Goal: Task Accomplishment & Management: Manage account settings

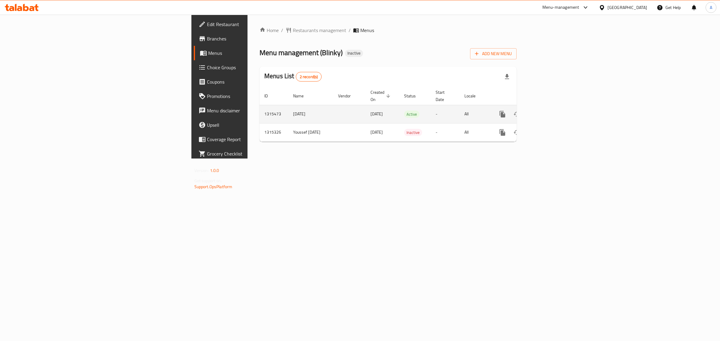
click at [553, 107] on div "enhanced table" at bounding box center [524, 114] width 58 height 14
click at [548, 112] on icon "enhanced table" at bounding box center [545, 114] width 5 height 5
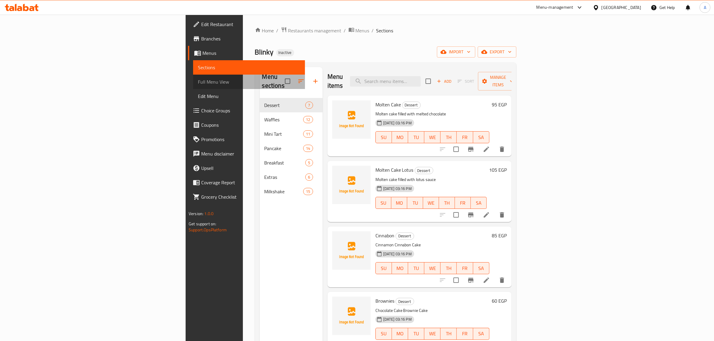
click at [193, 87] on link "Full Menu View" at bounding box center [249, 82] width 112 height 14
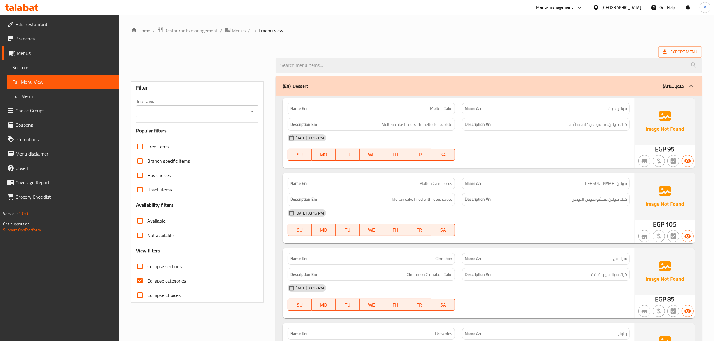
click at [164, 281] on span "Collapse categories" at bounding box center [166, 281] width 39 height 7
click at [147, 281] on input "Collapse categories" at bounding box center [140, 281] width 14 height 14
checkbox input "false"
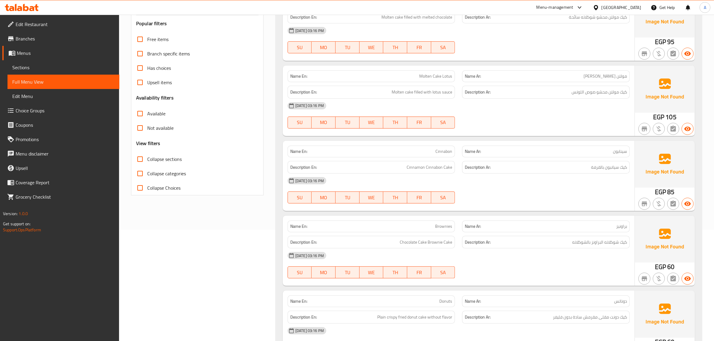
scroll to position [156, 0]
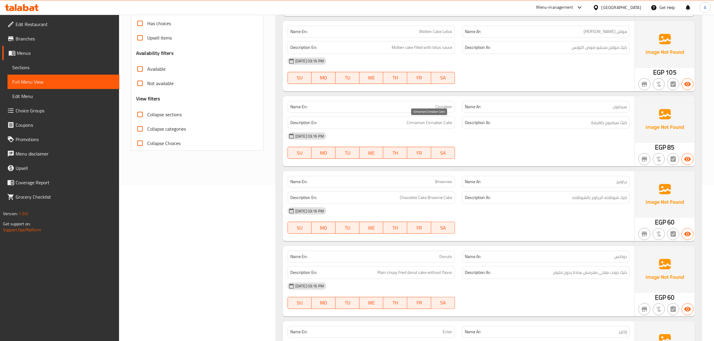
click at [438, 121] on span "Cinnamon Cinnabon Cake" at bounding box center [430, 123] width 46 height 8
click at [441, 107] on span "Cinnabon" at bounding box center [444, 107] width 17 height 6
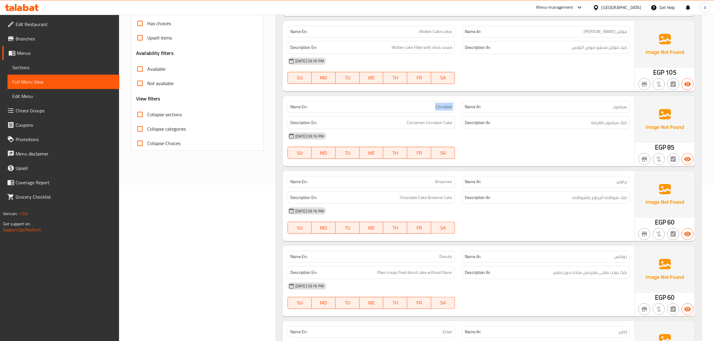
click at [441, 107] on span "Cinnabon" at bounding box center [444, 107] width 17 height 6
click at [436, 122] on span "Cinnamon Cinnabon Cake" at bounding box center [430, 123] width 46 height 8
click at [419, 203] on div "Description En: Chocolate Cake Brownie Cake" at bounding box center [372, 197] width 168 height 13
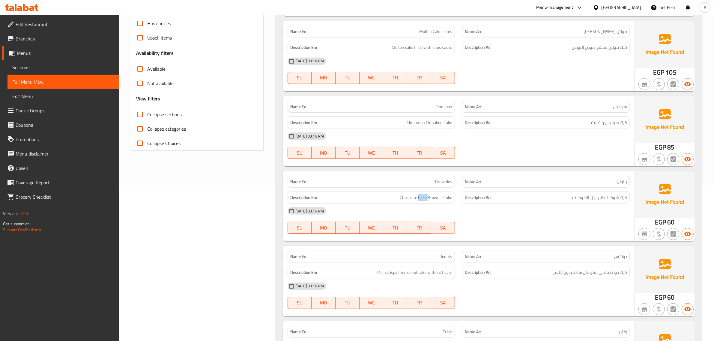
click at [419, 203] on div "Description En: Chocolate Cake Brownie Cake" at bounding box center [372, 197] width 168 height 13
click at [446, 178] on div "Name En: Brownies" at bounding box center [372, 182] width 168 height 12
click at [446, 185] on span "Brownies" at bounding box center [443, 182] width 17 height 6
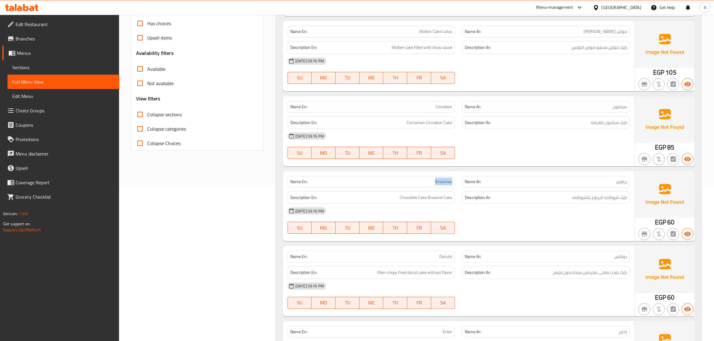
click at [446, 185] on span "Brownies" at bounding box center [443, 182] width 17 height 6
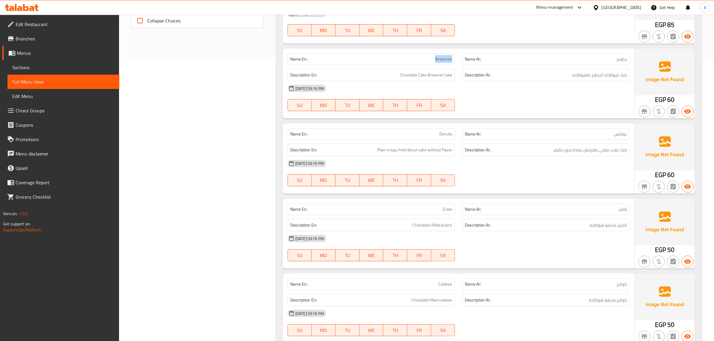
scroll to position [290, 0]
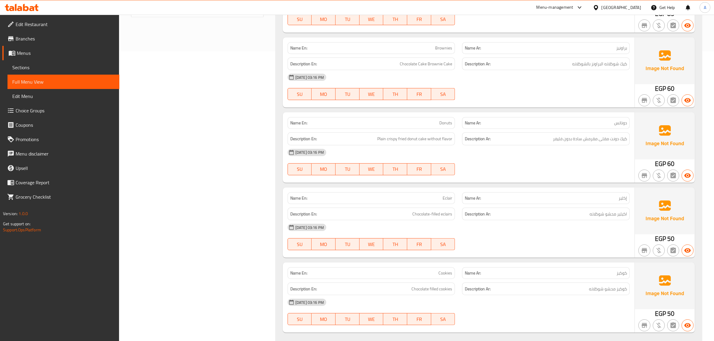
click at [564, 144] on div "Description Ar: كيك دونت مقلى مقرمش سادة بدون فليفر" at bounding box center [546, 139] width 168 height 13
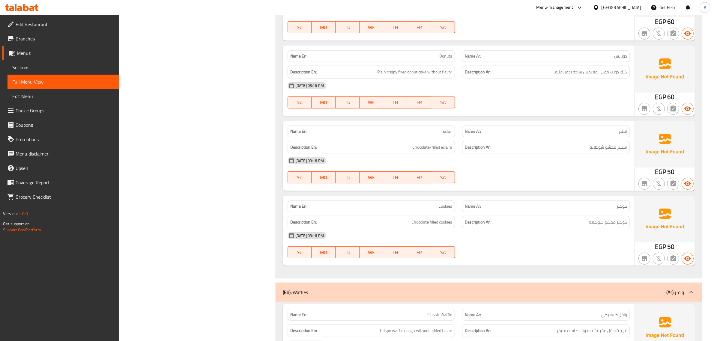
scroll to position [401, 0]
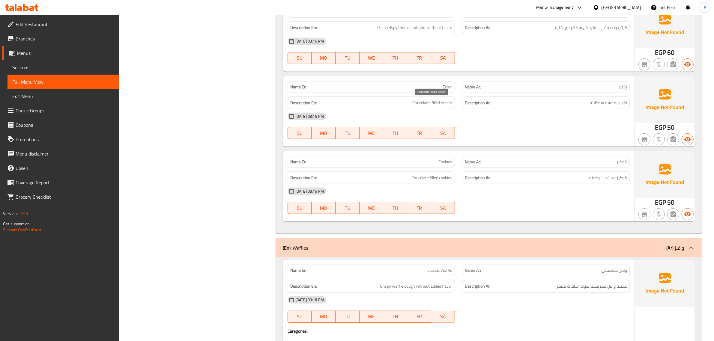
click at [420, 106] on span "Chocolate-filled eclairs" at bounding box center [433, 103] width 40 height 8
click at [538, 105] on h6 "Description Ar: اكيلير محشو شوكلاته" at bounding box center [546, 103] width 162 height 8
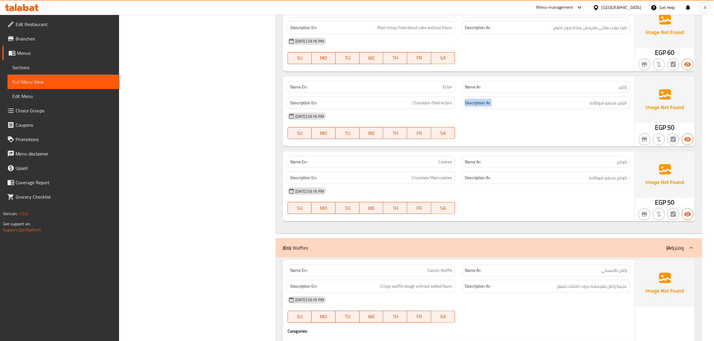
click at [538, 105] on h6 "Description Ar: اكيلير محشو شوكلاته" at bounding box center [546, 103] width 162 height 8
click at [426, 176] on span "Chocolate filled cookies" at bounding box center [432, 178] width 41 height 8
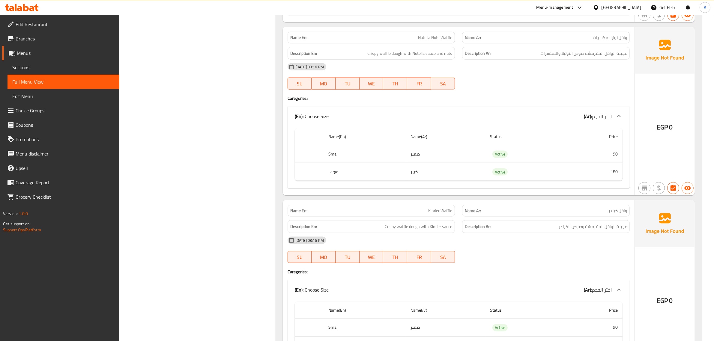
scroll to position [993, 0]
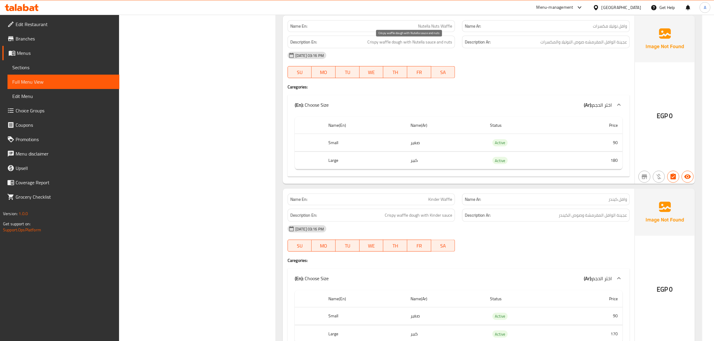
click at [420, 46] on span "Crispy waffle dough with Nutella sauce and nuts" at bounding box center [410, 42] width 85 height 8
click at [479, 218] on strong "Description Ar:" at bounding box center [478, 216] width 26 height 8
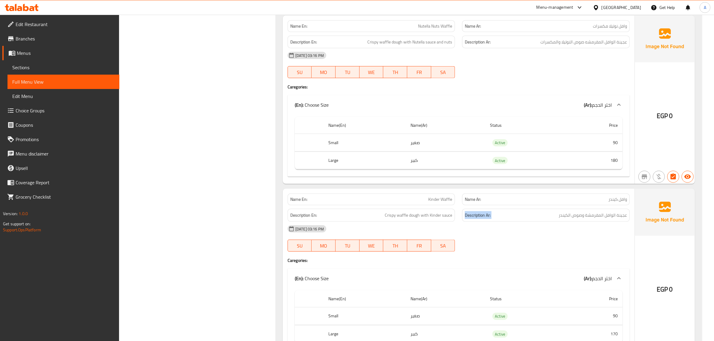
click at [479, 218] on strong "Description Ar:" at bounding box center [478, 216] width 26 height 8
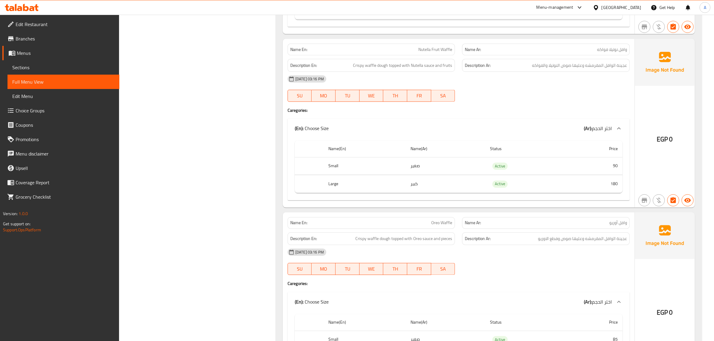
scroll to position [1328, 0]
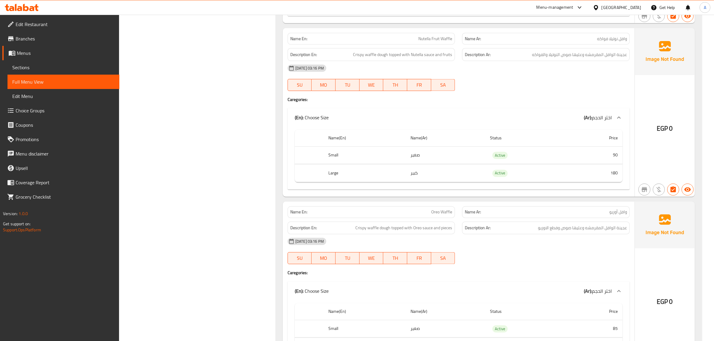
click at [536, 61] on div "Description Ar: عجينة الوافل المقرمشه وعليها صوص النوتيلا والفواكه" at bounding box center [546, 54] width 168 height 13
click at [406, 69] on div "[DATE] 03:16 PM" at bounding box center [459, 68] width 350 height 14
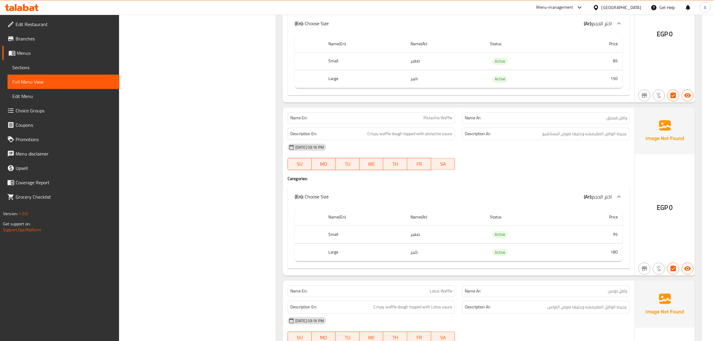
scroll to position [1641, 0]
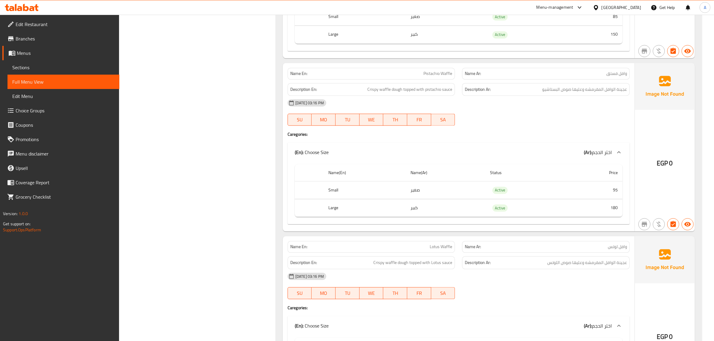
click at [410, 267] on span "Crispy waffle dough topped with Lotus sauce" at bounding box center [413, 263] width 79 height 8
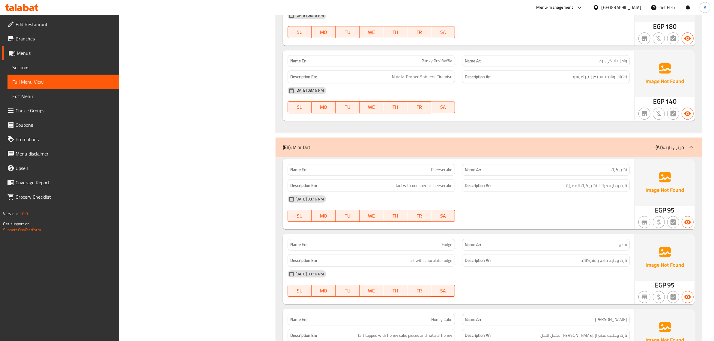
scroll to position [2348, 0]
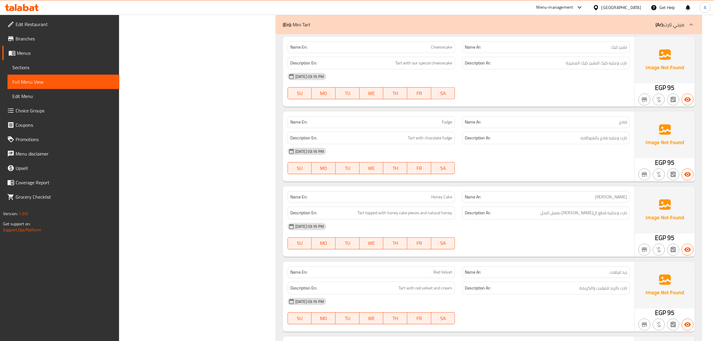
click at [443, 50] on span "Cheesecake" at bounding box center [441, 47] width 21 height 6
click at [418, 217] on div "Description En: Tart topped with honey cake pieces and natural honey" at bounding box center [372, 213] width 168 height 13
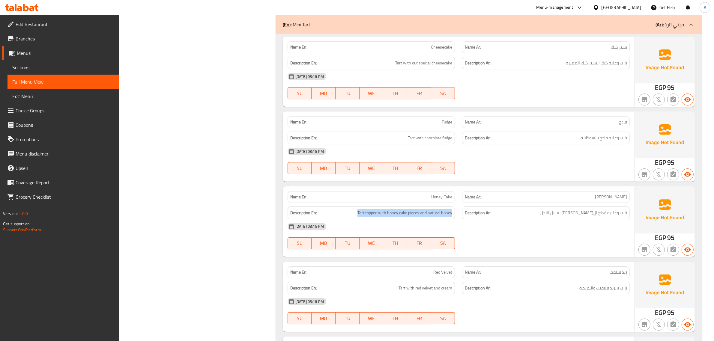
click at [418, 217] on div "Description En: Tart topped with honey cake pieces and natural honey" at bounding box center [372, 213] width 168 height 13
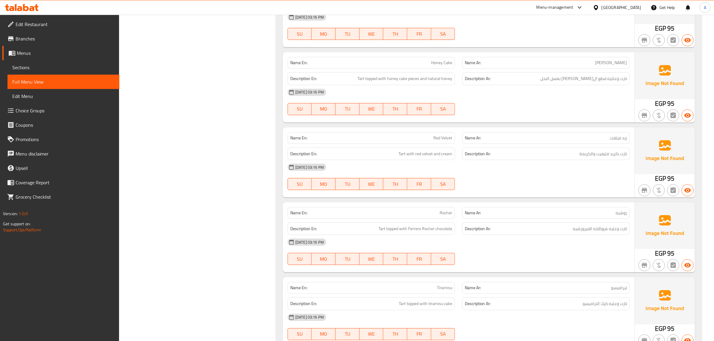
scroll to position [2549, 0]
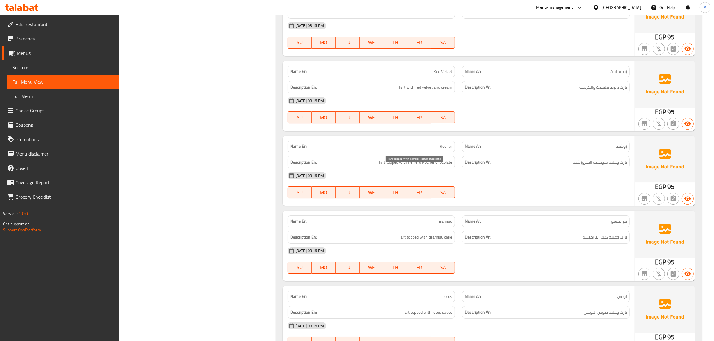
click at [413, 166] on span "Tart topped with Ferrero Rocher chocolate" at bounding box center [416, 163] width 74 height 8
click at [414, 241] on span "Tart topped with tiramisu cake" at bounding box center [425, 238] width 53 height 8
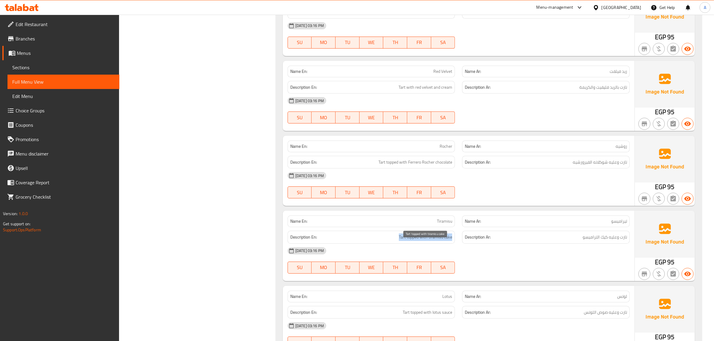
click at [414, 241] on span "Tart topped with tiramisu cake" at bounding box center [425, 238] width 53 height 8
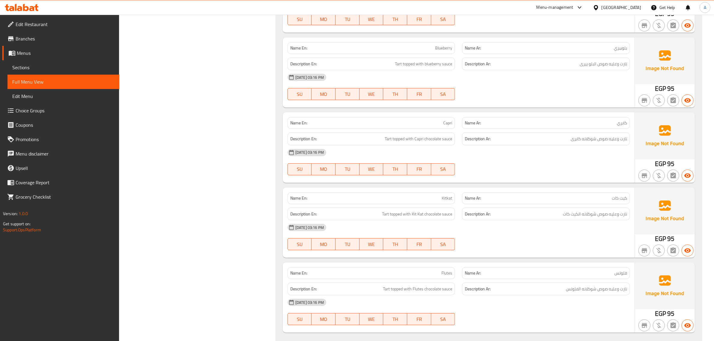
scroll to position [2884, 0]
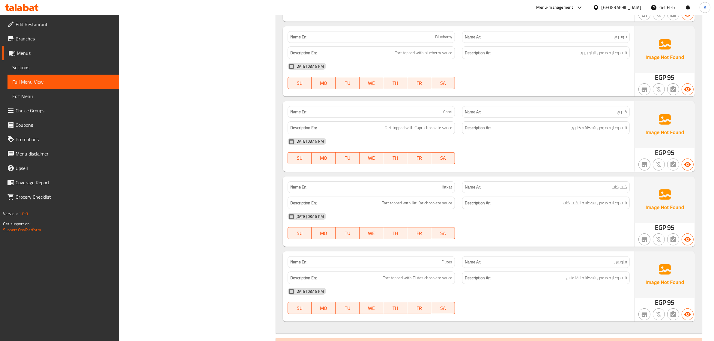
click at [437, 207] on span "Tart topped with Kit Kat chocolate sauce" at bounding box center [417, 204] width 70 height 8
click at [471, 115] on strong "Name Ar:" at bounding box center [473, 112] width 16 height 6
click at [449, 118] on div "Name En: Capri" at bounding box center [372, 112] width 168 height 12
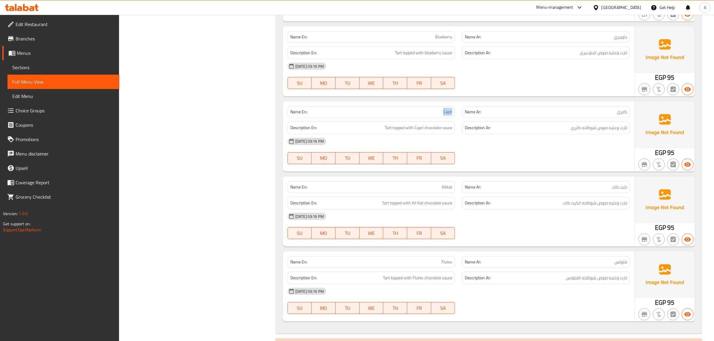
click at [449, 118] on div "Name En: Capri" at bounding box center [372, 112] width 168 height 12
click at [435, 144] on div "[DATE] 03:16 PM" at bounding box center [459, 141] width 350 height 14
click at [432, 131] on div "Description En: Tart topped with Capri chocolate sauce" at bounding box center [372, 128] width 168 height 13
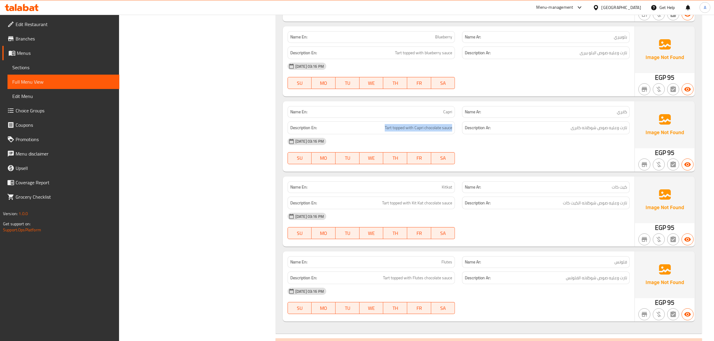
click at [439, 132] on span "Tart topped with Capri chocolate sauce" at bounding box center [419, 128] width 68 height 8
click at [572, 132] on span "تارت وعليه صوص شوكلاته كابرى" at bounding box center [599, 128] width 56 height 8
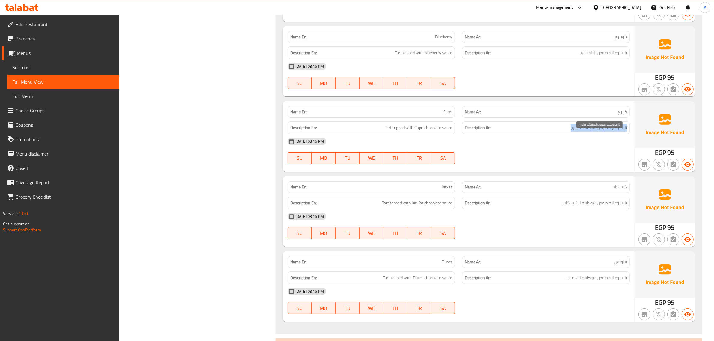
click at [572, 132] on span "تارت وعليه صوص شوكلاته كابرى" at bounding box center [599, 128] width 56 height 8
click at [423, 114] on div "Name En: Capri" at bounding box center [372, 112] width 168 height 12
copy span "Capri"
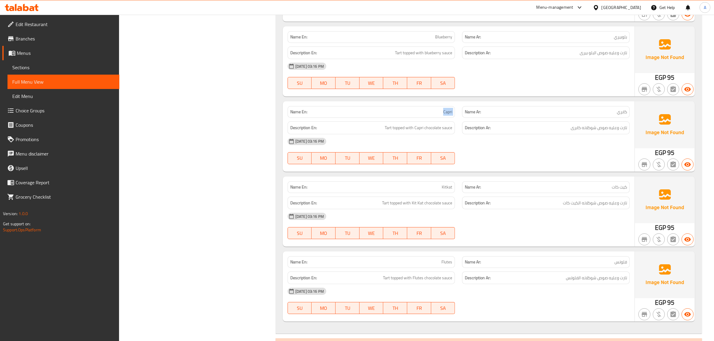
click at [445, 115] on span "Capri" at bounding box center [447, 112] width 9 height 6
click at [461, 122] on div "Name Ar: كابري" at bounding box center [546, 112] width 175 height 19
click at [449, 118] on div "Name En: Capri" at bounding box center [372, 112] width 168 height 12
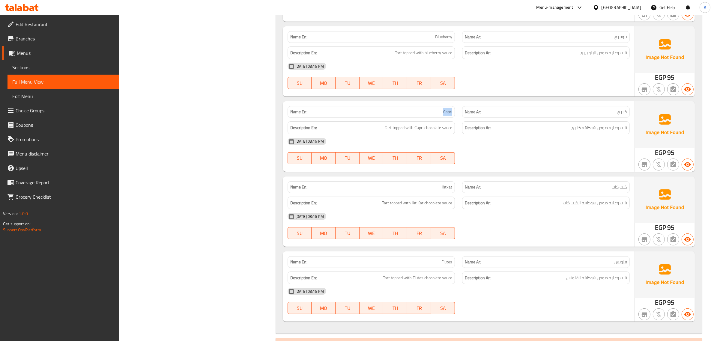
copy span "Capri"
click at [410, 206] on div "Description En: Tart topped with Kit Kat chocolate sauce" at bounding box center [372, 203] width 168 height 13
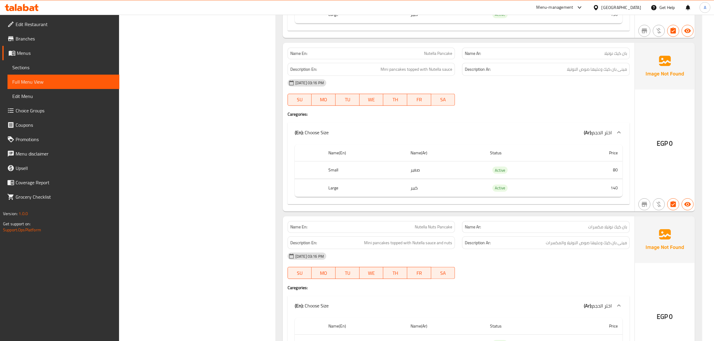
scroll to position [3386, 0]
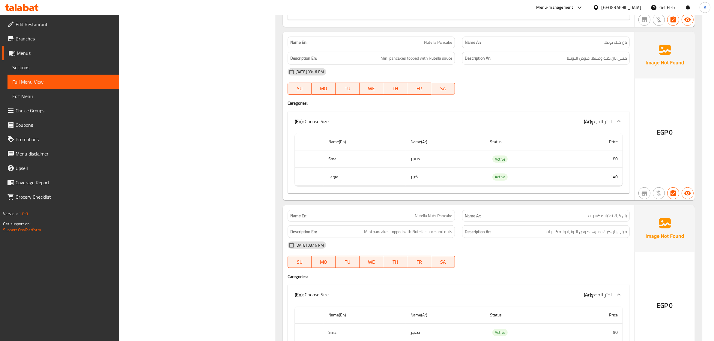
click at [409, 73] on div "[DATE] 03:16 PM" at bounding box center [459, 72] width 350 height 14
click at [408, 73] on div "[DATE] 03:16 PM" at bounding box center [459, 72] width 350 height 14
click at [431, 236] on span "Mini pancakes topped with Nutella sauce and nuts" at bounding box center [408, 232] width 88 height 8
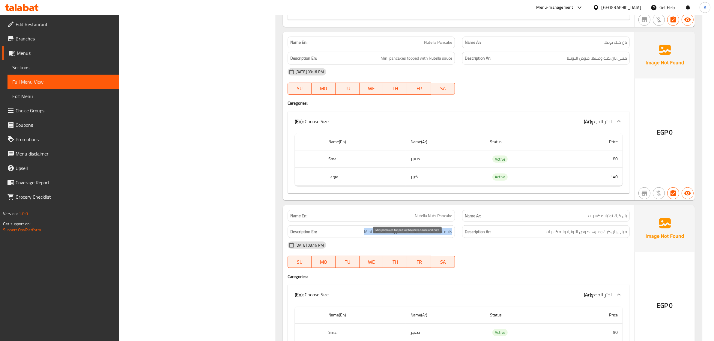
click at [431, 236] on span "Mini pancakes topped with Nutella sauce and nuts" at bounding box center [408, 232] width 88 height 8
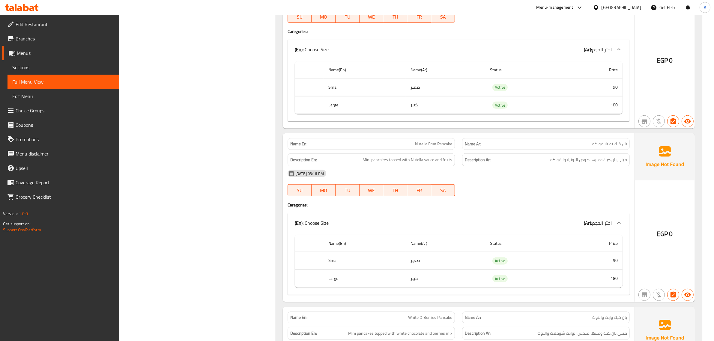
click at [422, 164] on span "Mini pancakes topped with Nutella sauce and fruits" at bounding box center [408, 160] width 90 height 8
click at [464, 166] on div "Description Ar: مينى بان كيك وعليها ميكس الوايت شوكليت والتوت" at bounding box center [546, 159] width 168 height 13
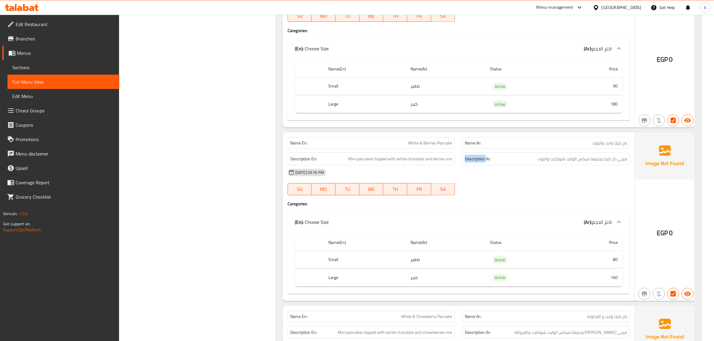
click at [464, 166] on div "Description Ar: مينى بان كيك وعليها ميكس الوايت شوكليت والتوت" at bounding box center [546, 159] width 168 height 13
click at [437, 163] on span "Mini pancakes topped with white chocolate and berries mix" at bounding box center [400, 159] width 104 height 8
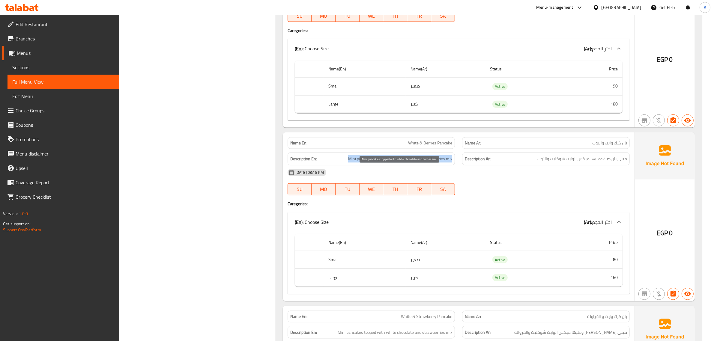
click at [437, 163] on span "Mini pancakes topped with white chocolate and berries mix" at bounding box center [400, 159] width 104 height 8
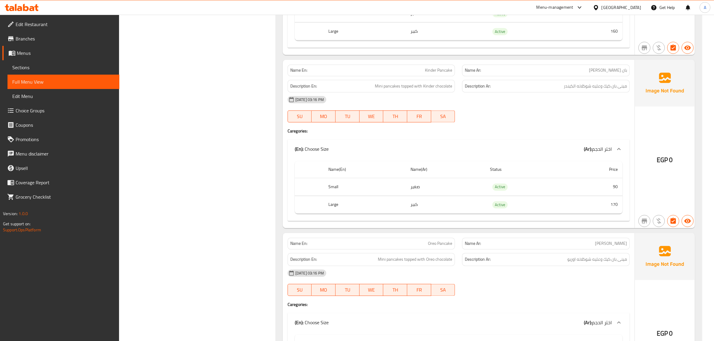
scroll to position [4249, 0]
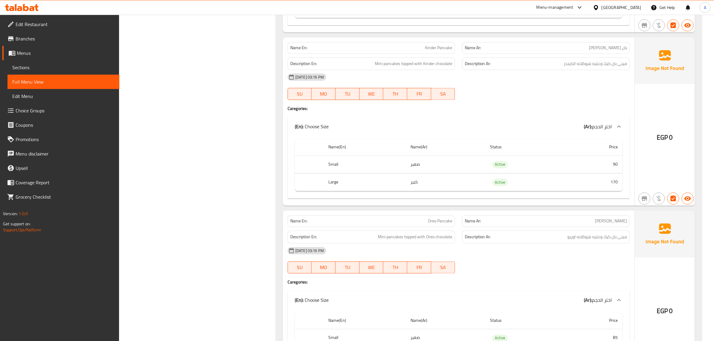
click at [401, 68] on span "Mini pancakes topped with Kinder chocolate" at bounding box center [413, 64] width 77 height 8
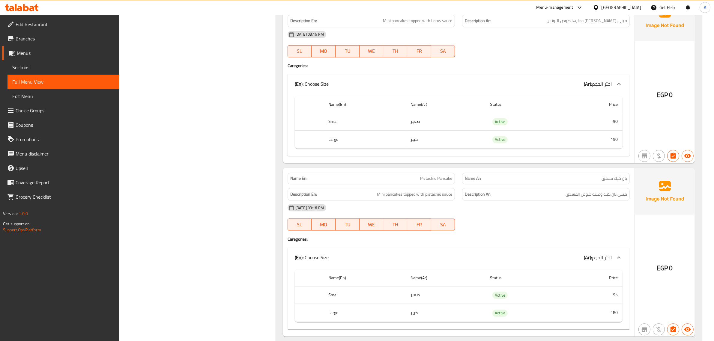
scroll to position [4751, 0]
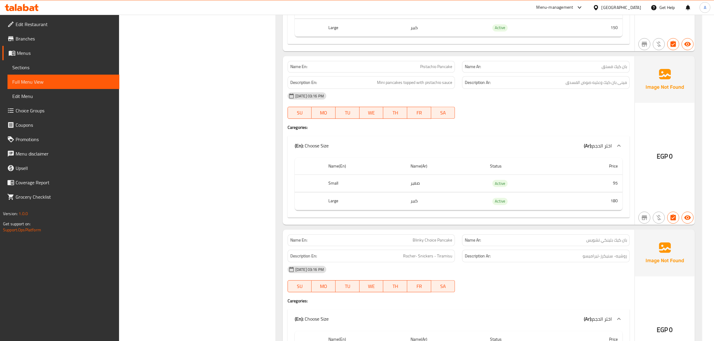
click at [410, 86] on span "Mini pancakes topped with pistachio sauce" at bounding box center [414, 83] width 75 height 8
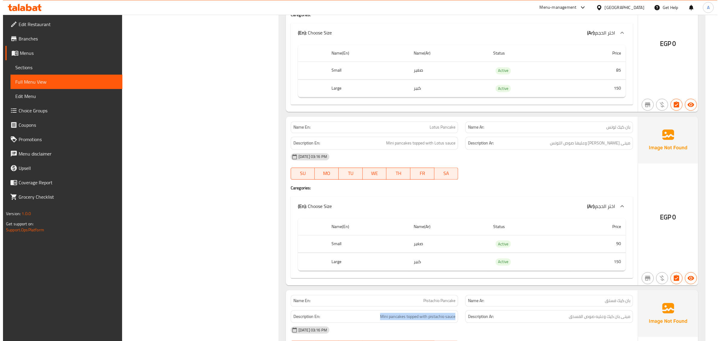
scroll to position [0, 0]
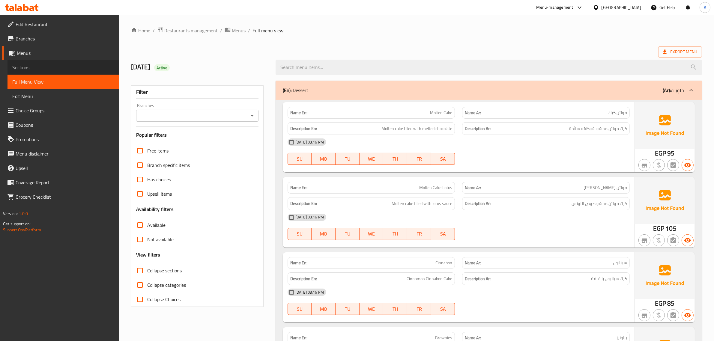
click at [18, 62] on link "Sections" at bounding box center [64, 67] width 112 height 14
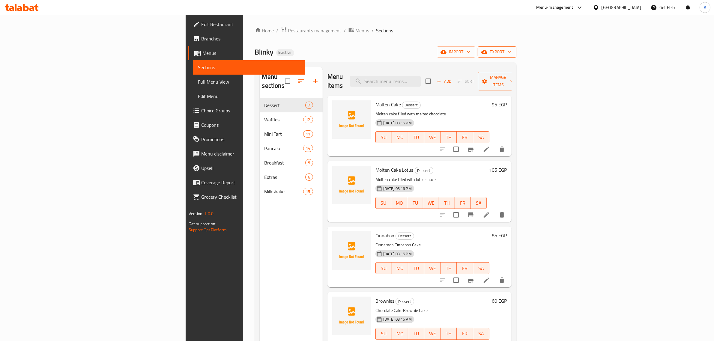
click at [512, 50] on span "export" at bounding box center [497, 52] width 29 height 8
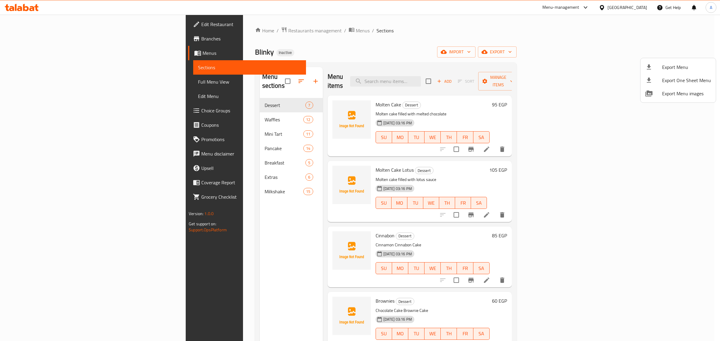
click at [656, 70] on div at bounding box center [653, 67] width 17 height 7
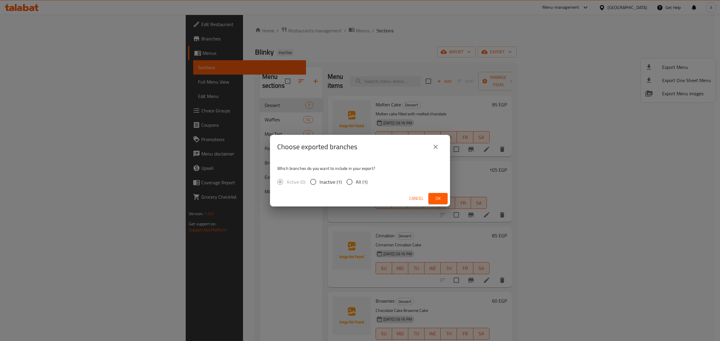
click at [361, 184] on span "All (1)" at bounding box center [362, 182] width 12 height 7
click at [356, 184] on input "All (1)" at bounding box center [349, 182] width 13 height 13
radio input "true"
click at [445, 200] on button "Ok" at bounding box center [437, 198] width 19 height 11
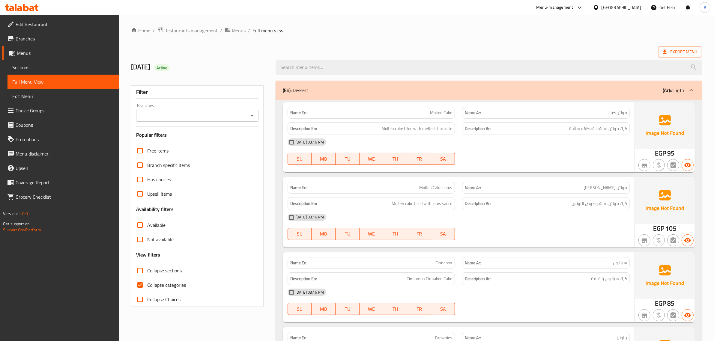
click at [49, 65] on span "Sections" at bounding box center [63, 67] width 102 height 7
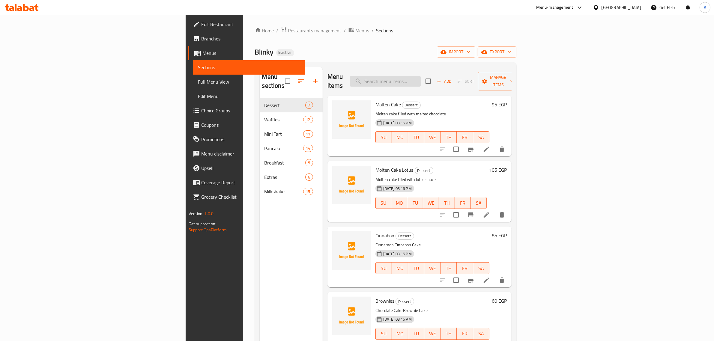
click at [421, 79] on input "search" at bounding box center [385, 81] width 71 height 11
paste input "Brownies"
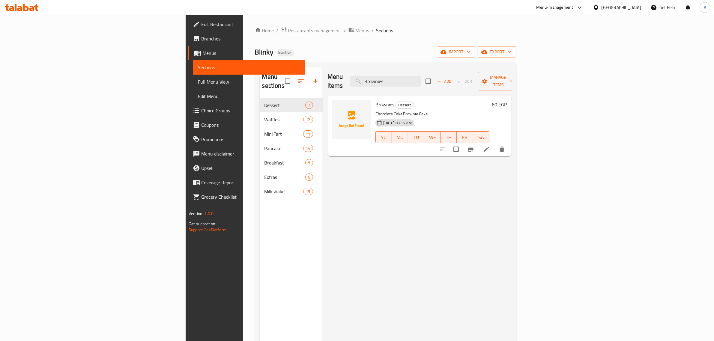
type input "Brownies"
click at [490, 146] on icon at bounding box center [486, 149] width 7 height 7
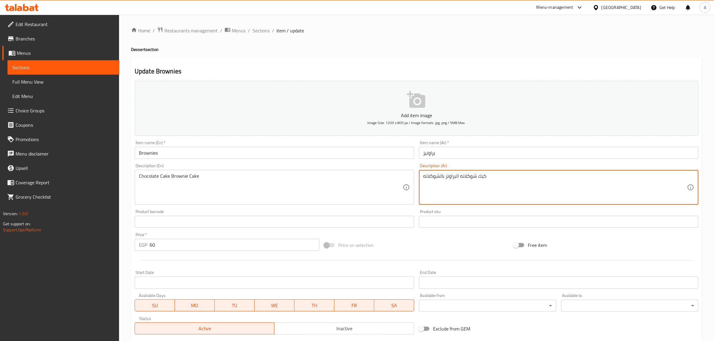
click at [458, 181] on textarea "كيك شوكلاته البراونز بالشوكلاته" at bounding box center [555, 187] width 264 height 29
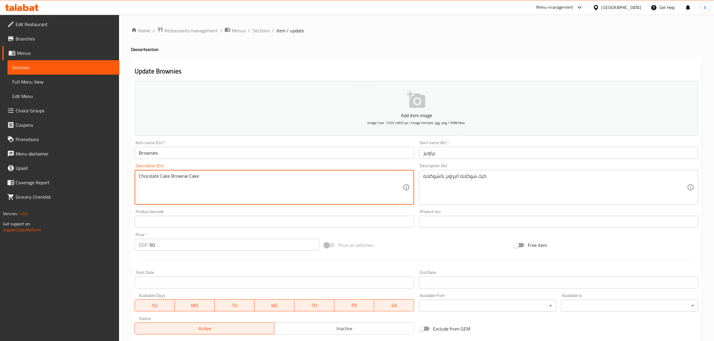
click at [257, 202] on textarea "Chocolate Cake Brownie Cake" at bounding box center [271, 187] width 264 height 29
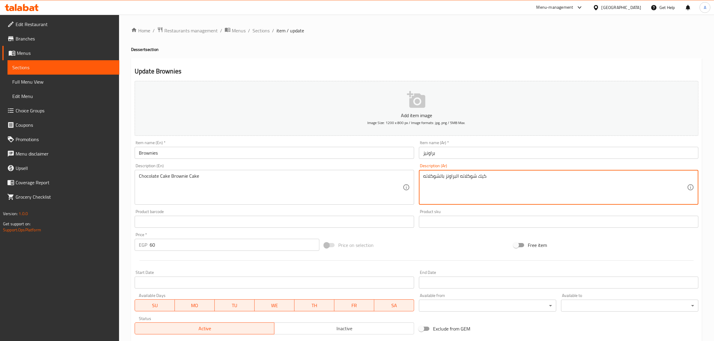
click at [512, 190] on textarea "كيك شوكلاته البراونز بالشوكلاته" at bounding box center [555, 187] width 264 height 29
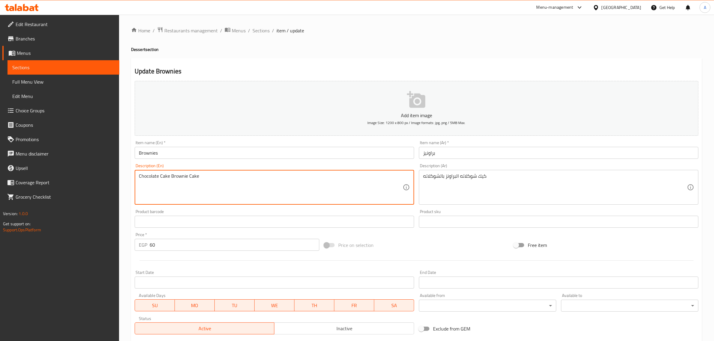
click at [182, 175] on textarea "Chocolate Cake Brownie Cake" at bounding box center [271, 187] width 264 height 29
click at [140, 177] on textarea "Chocolate Cake Cake" at bounding box center [271, 187] width 264 height 29
drag, startPoint x: 139, startPoint y: 176, endPoint x: 284, endPoint y: 199, distance: 146.7
click at [284, 199] on textarea "Chocolate Cake Cake" at bounding box center [271, 187] width 264 height 29
click at [137, 176] on div "Chocolate Cake Cake Description (En)" at bounding box center [275, 187] width 280 height 35
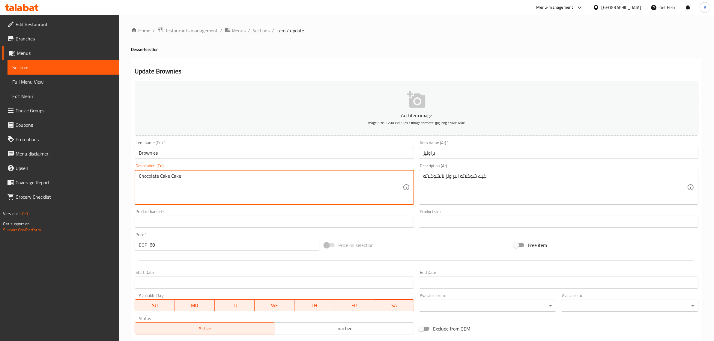
click at [170, 177] on textarea "Chocolate Cake Cake" at bounding box center [271, 187] width 264 height 29
paste textarea "Brownie"
click at [152, 177] on textarea "Chocolate Cake Brownie Cake" at bounding box center [271, 187] width 264 height 29
click at [152, 176] on textarea "Chocolate Cake Brownie Cake" at bounding box center [271, 187] width 264 height 29
click at [192, 177] on textarea "Chocolate Cake Brownie Cake" at bounding box center [271, 187] width 264 height 29
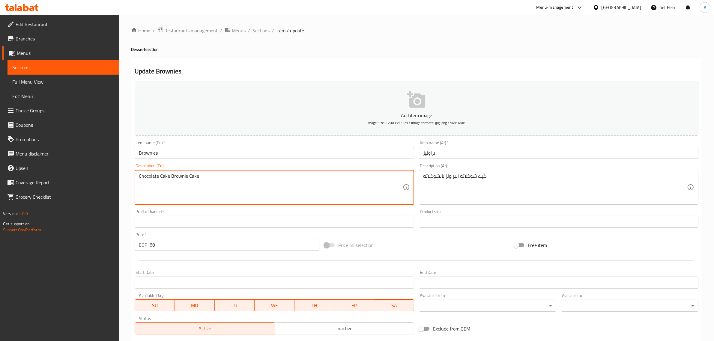
click at [192, 177] on textarea "Chocolate Cake Brownie Cake" at bounding box center [271, 187] width 264 height 29
paste textarea "hocolat"
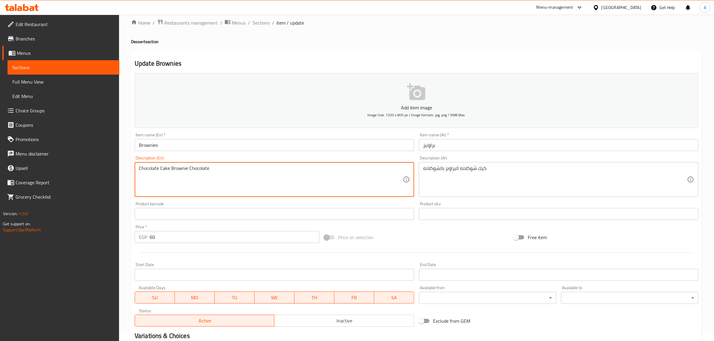
scroll to position [81, 0]
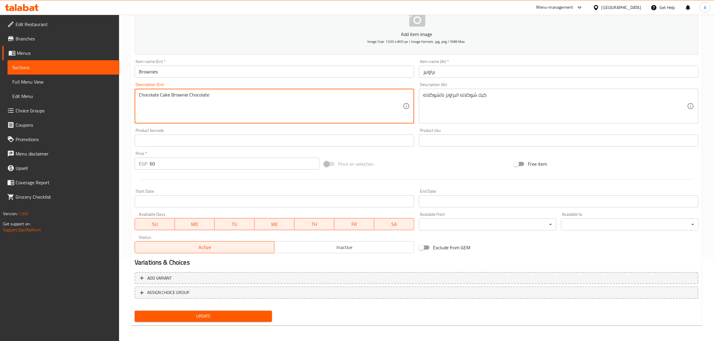
type textarea "Chocolate Cake Brownie Chocolate"
click at [228, 320] on button "Update" at bounding box center [203, 316] width 137 height 11
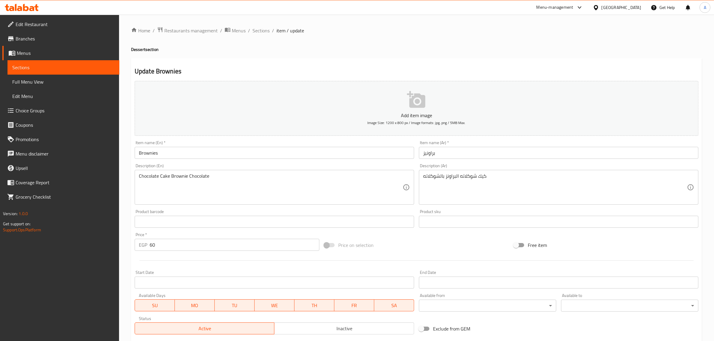
scroll to position [68, 0]
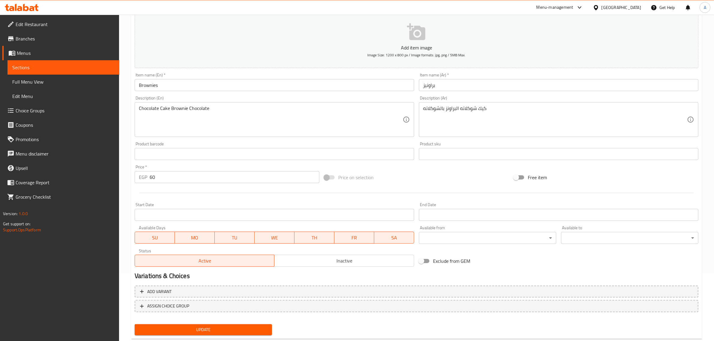
click at [239, 337] on div "Update" at bounding box center [203, 330] width 142 height 16
click at [244, 332] on span "Update" at bounding box center [204, 330] width 128 height 8
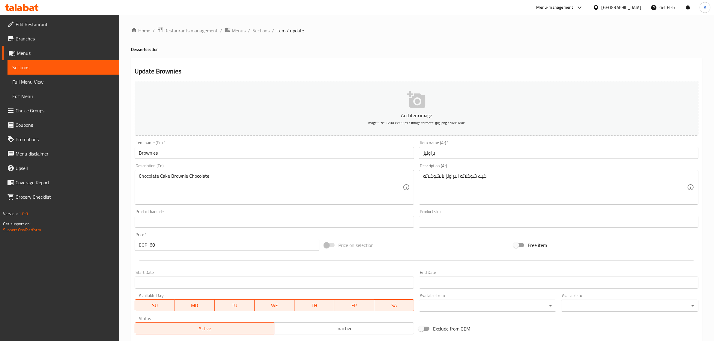
scroll to position [81, 0]
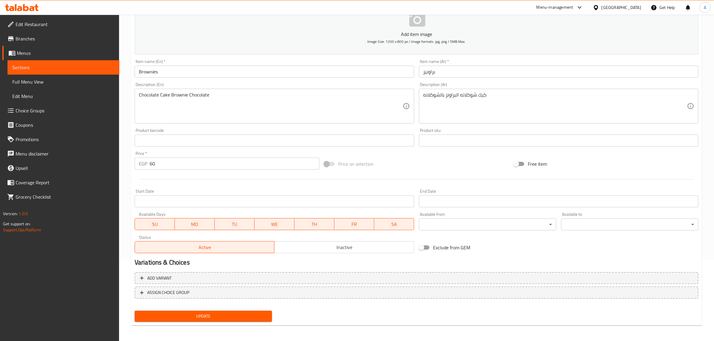
click at [200, 320] on div "Update" at bounding box center [203, 317] width 142 height 16
click at [214, 313] on span "Update" at bounding box center [204, 317] width 128 height 8
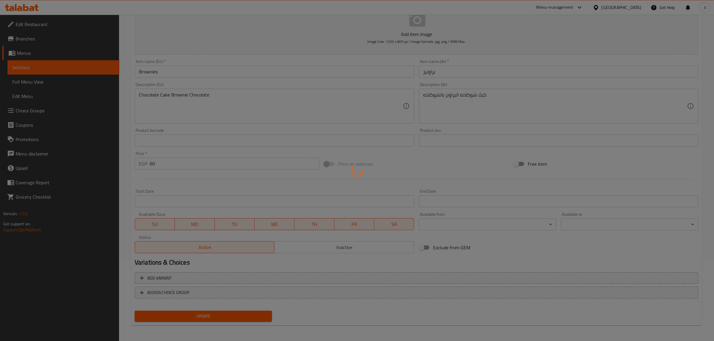
scroll to position [0, 0]
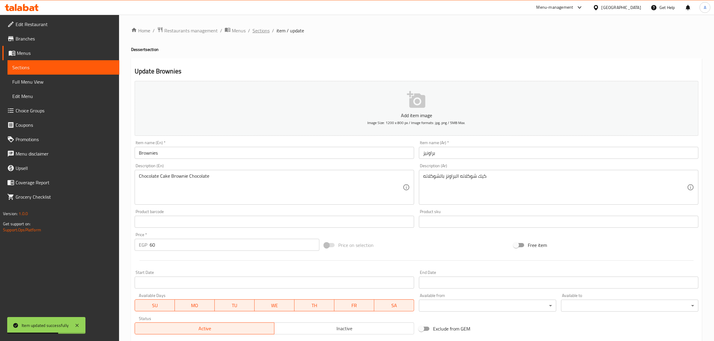
click at [263, 27] on span "Sections" at bounding box center [261, 30] width 17 height 7
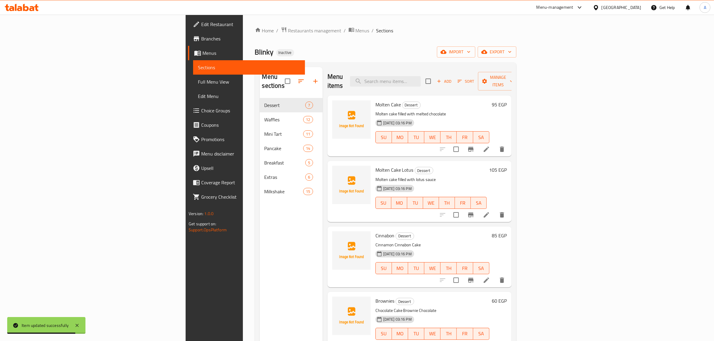
click at [455, 71] on div "Menu items Add Sort Manage items" at bounding box center [420, 81] width 184 height 29
click at [421, 80] on input "search" at bounding box center [385, 81] width 71 height 11
paste input "Capri"
type input "Capri"
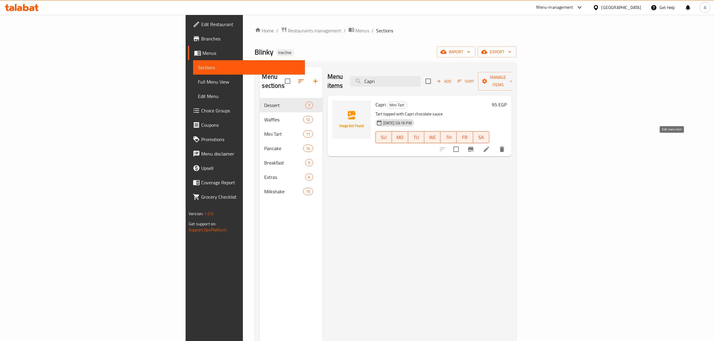
click at [489, 147] on icon at bounding box center [486, 149] width 5 height 5
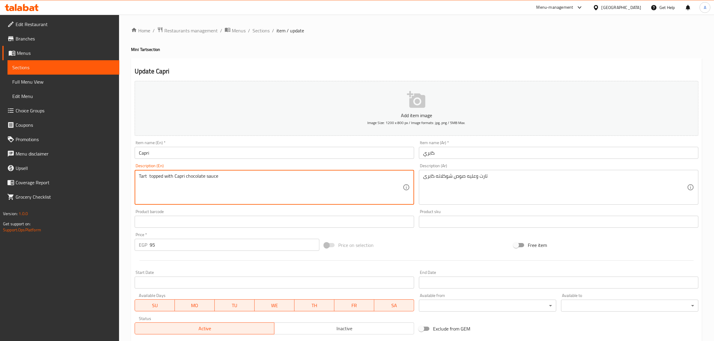
click at [183, 175] on textarea "Tart topped with Capri chocolate sauce" at bounding box center [271, 187] width 264 height 29
click at [186, 177] on textarea "Tart topped with Cadbury chocolate sauce" at bounding box center [271, 187] width 264 height 29
type textarea "Tart topped with Cadbury chocolate sauce"
click at [149, 150] on input "Capri" at bounding box center [275, 153] width 280 height 12
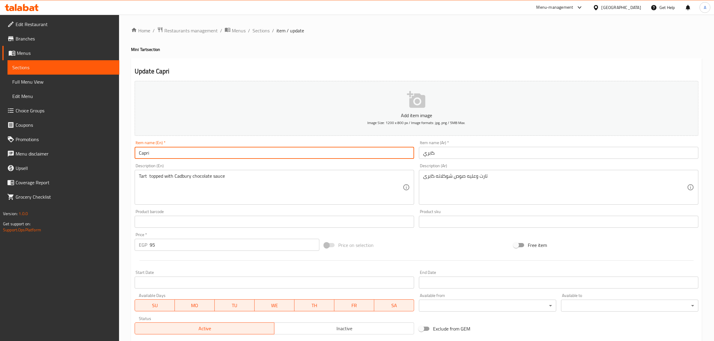
click at [149, 150] on input "Capri" at bounding box center [275, 153] width 280 height 12
paste input "dbury"
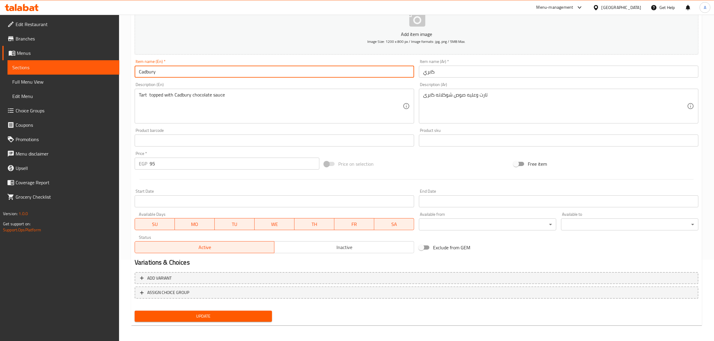
type input "Cadbury"
click at [246, 313] on span "Update" at bounding box center [204, 317] width 128 height 8
